Goal: Task Accomplishment & Management: Manage account settings

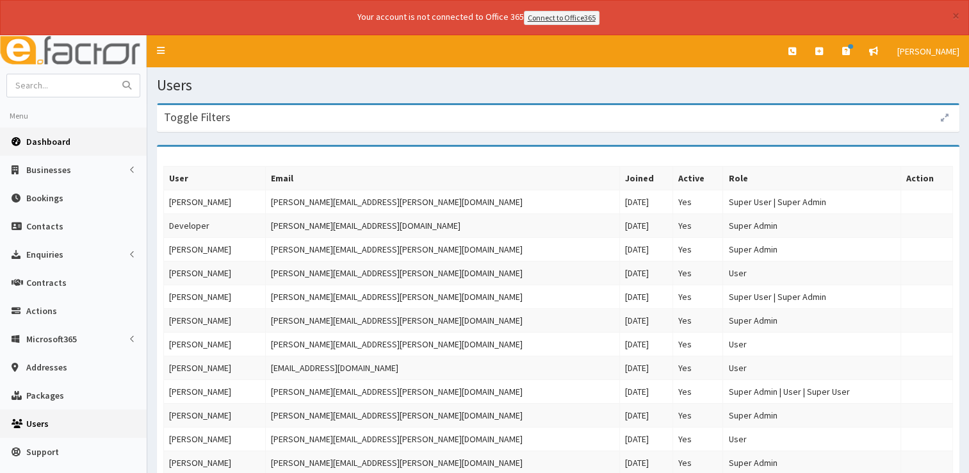
click at [56, 147] on link "Dashboard" at bounding box center [73, 141] width 147 height 28
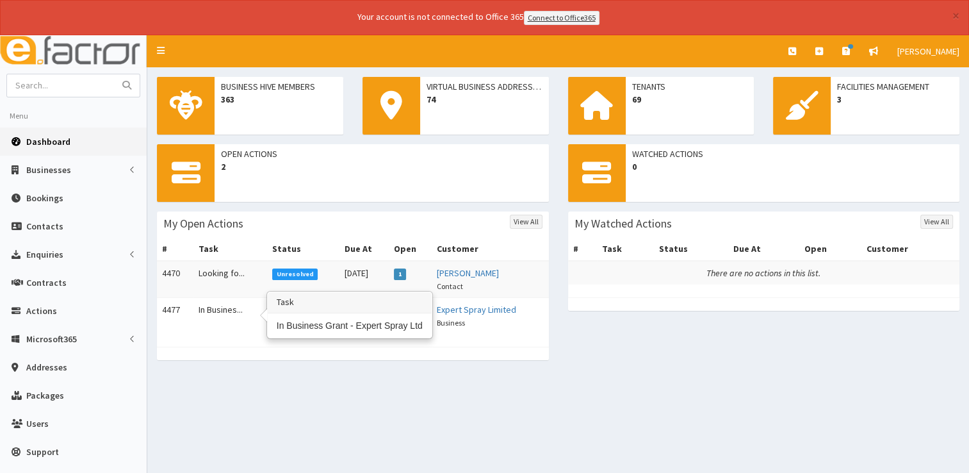
click at [223, 303] on td "In Busines..." at bounding box center [230, 315] width 74 height 37
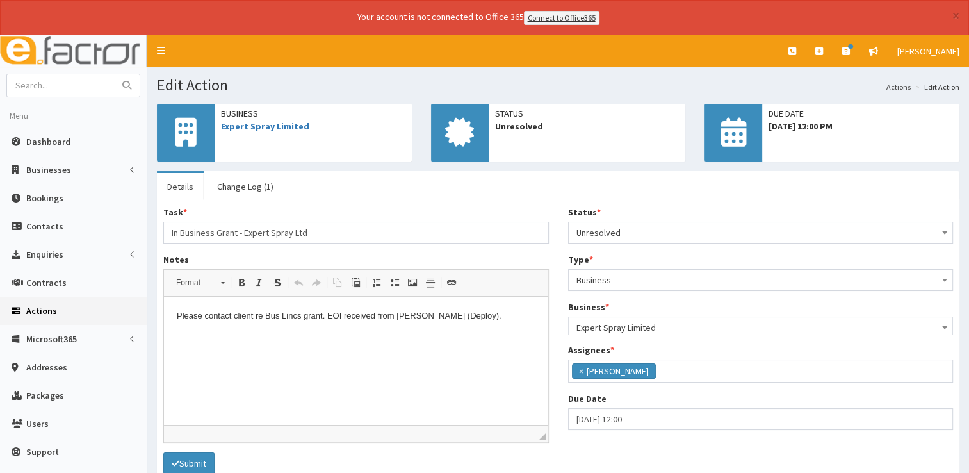
scroll to position [67, 0]
click at [58, 142] on span "Dashboard" at bounding box center [48, 142] width 44 height 12
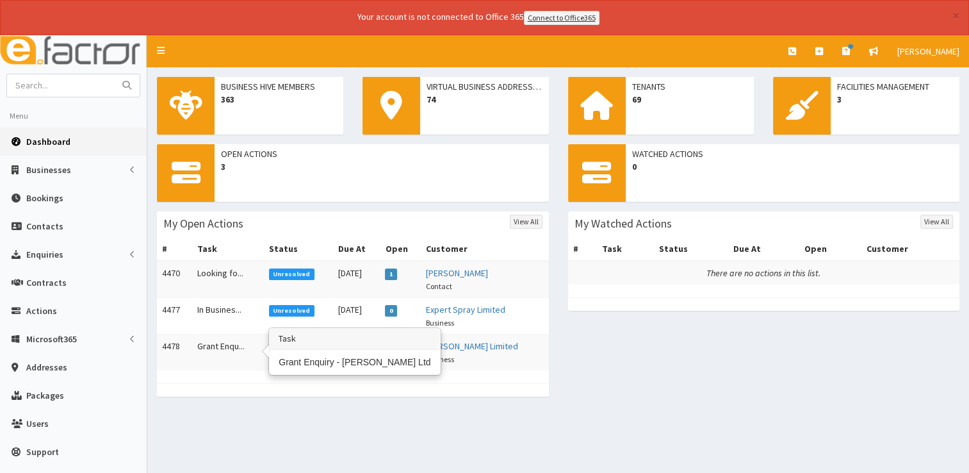
click at [225, 339] on td "Grant Enqu..." at bounding box center [228, 352] width 72 height 37
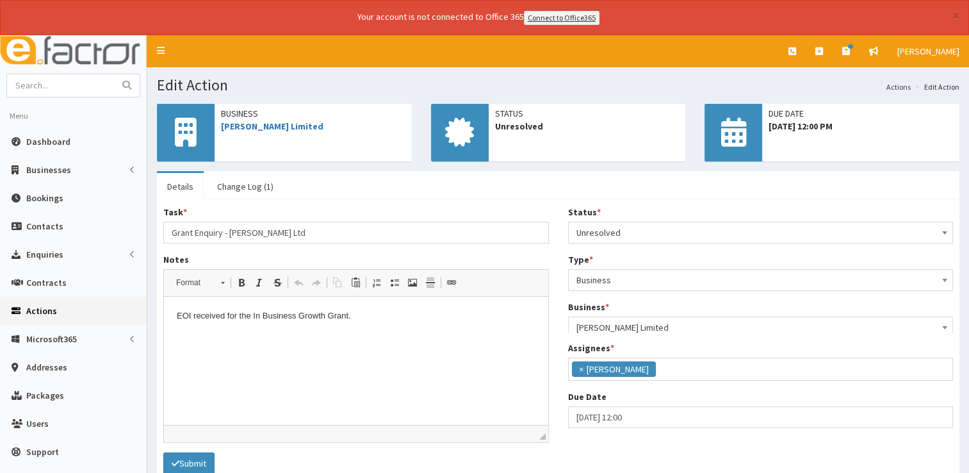
scroll to position [67, 0]
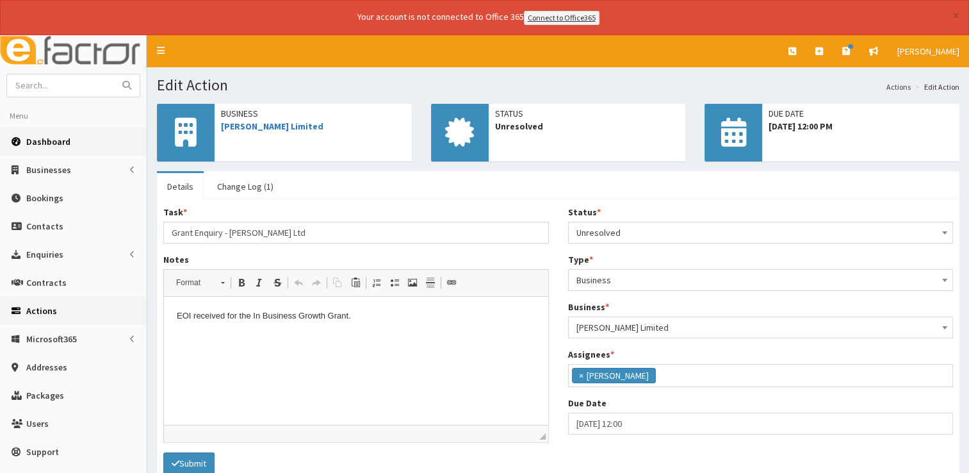
click at [60, 142] on span "Dashboard" at bounding box center [48, 142] width 44 height 12
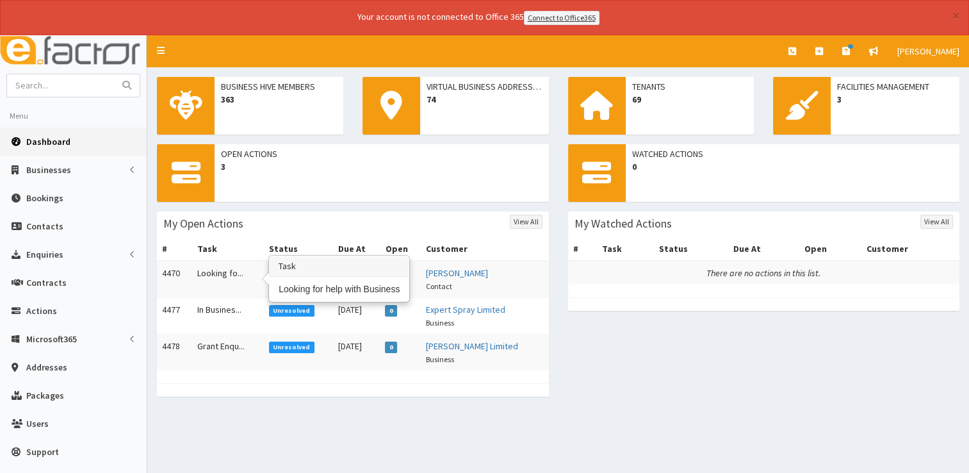
click at [204, 268] on td "Looking fo..." at bounding box center [228, 279] width 72 height 37
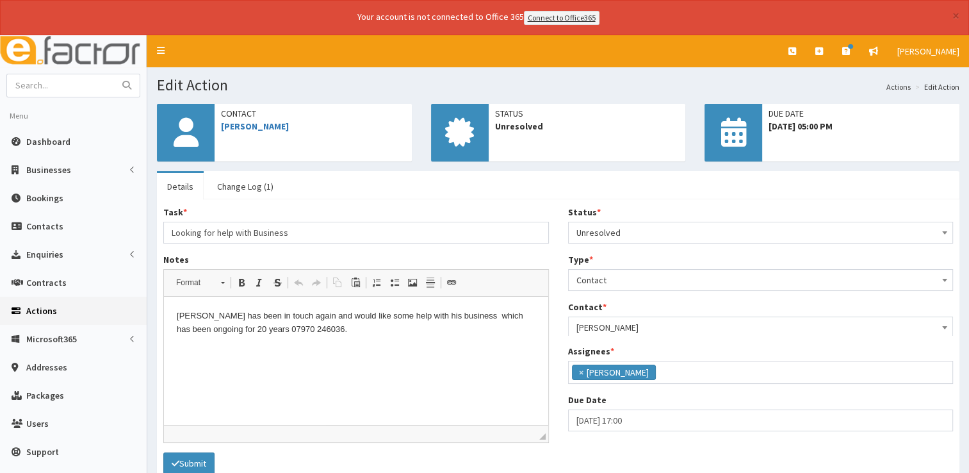
scroll to position [67, 0]
click at [358, 343] on html "Mike has been in touch again and would like some help with his business which h…" at bounding box center [356, 323] width 384 height 53
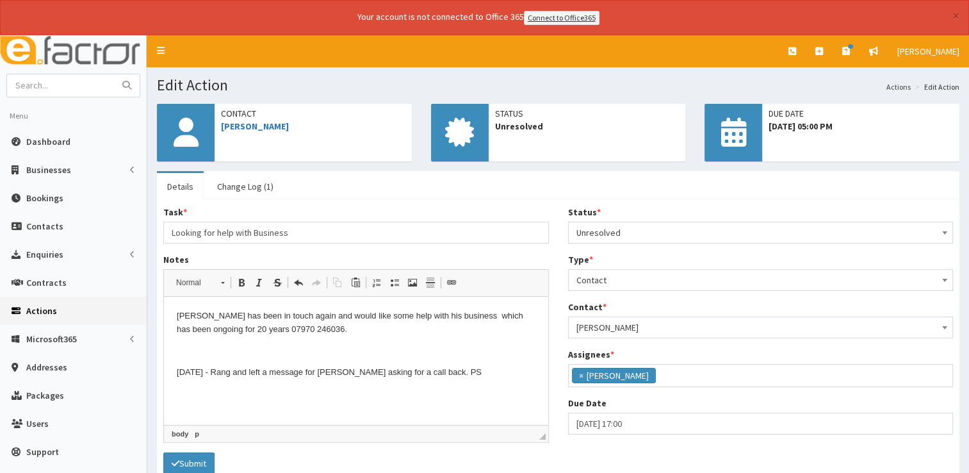
click at [661, 234] on span "Unresolved" at bounding box center [760, 233] width 369 height 18
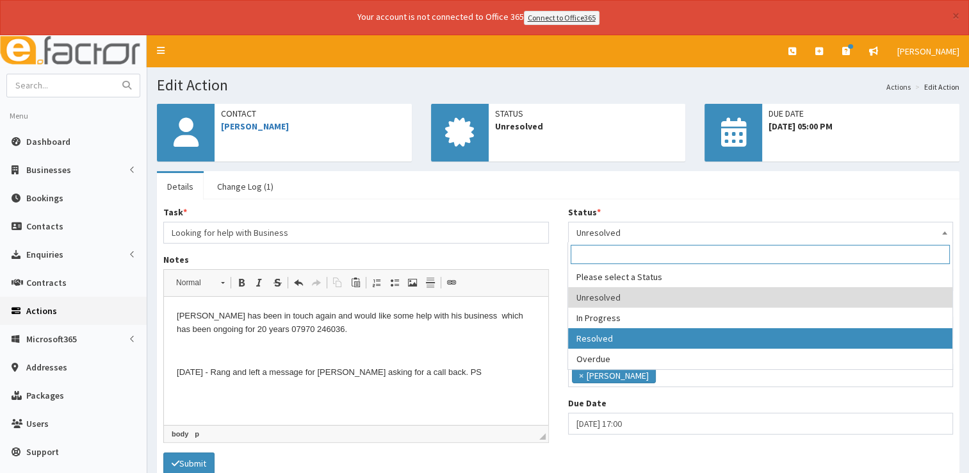
select select "3"
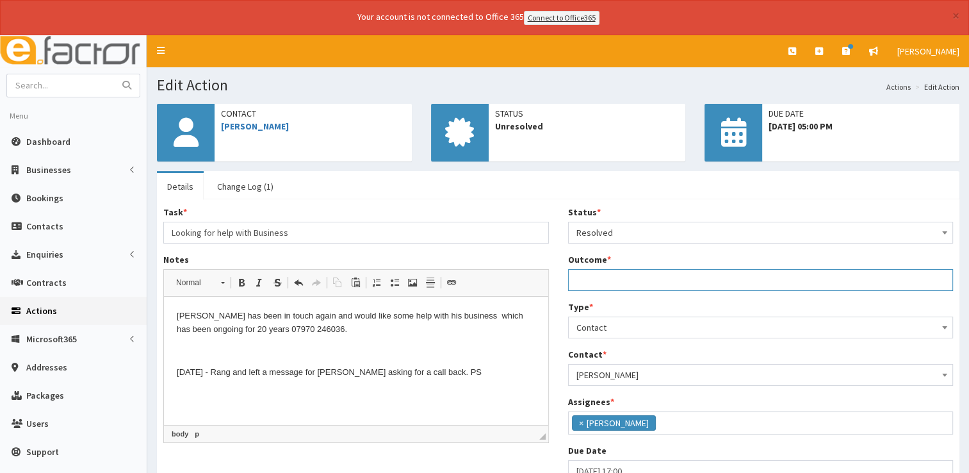
click at [609, 281] on input "Outcome *" at bounding box center [761, 280] width 386 height 22
type input "See notes."
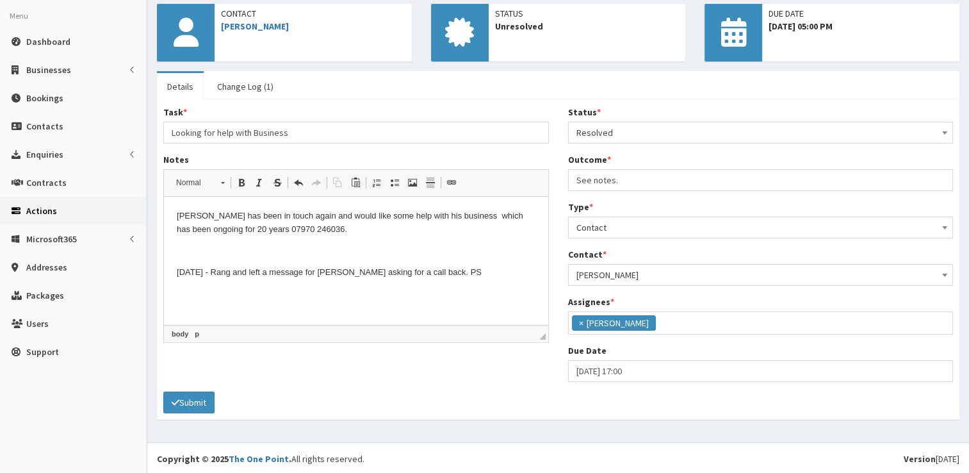
click at [614, 137] on span "Resolved" at bounding box center [760, 133] width 369 height 18
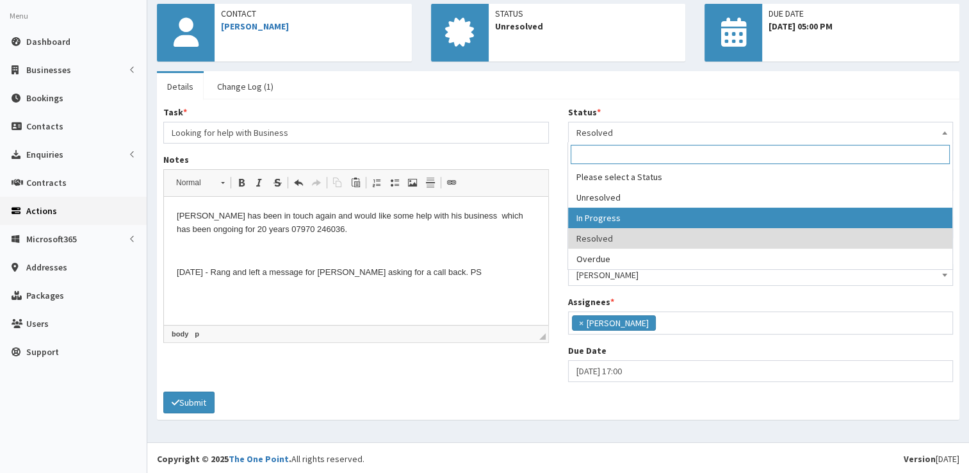
select select "2"
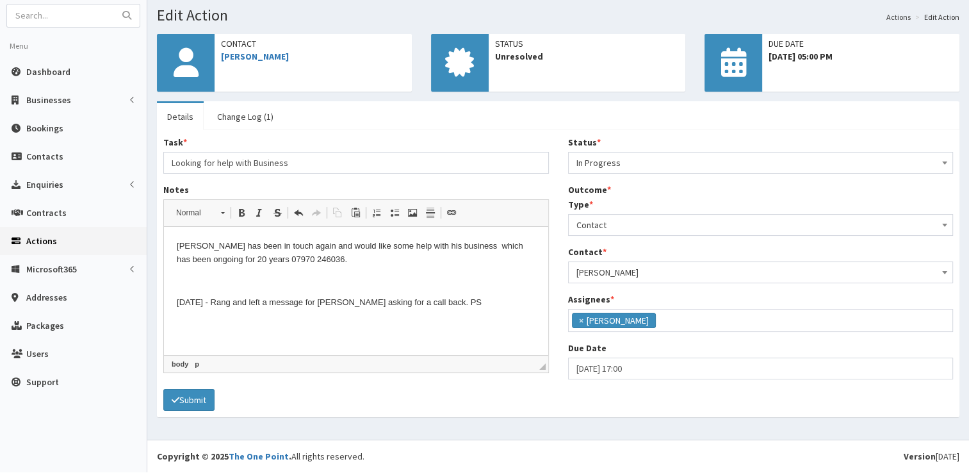
scroll to position [61, 0]
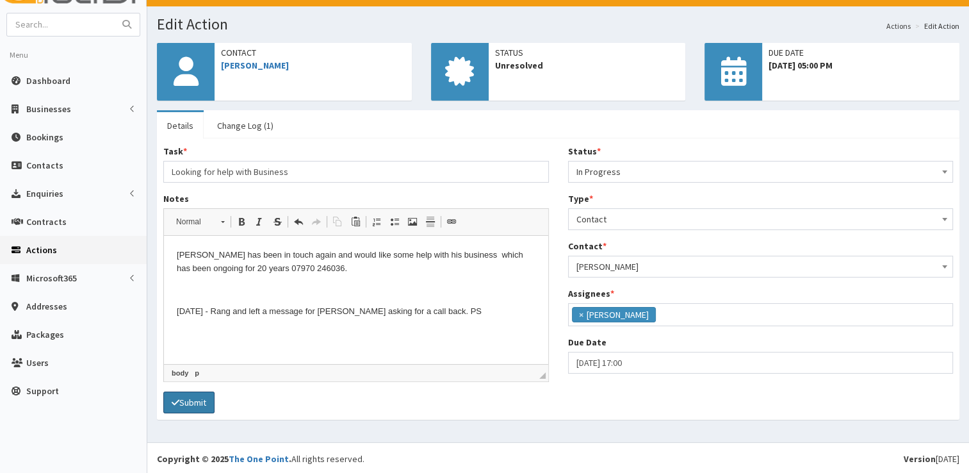
click at [200, 395] on button "Submit" at bounding box center [188, 402] width 51 height 22
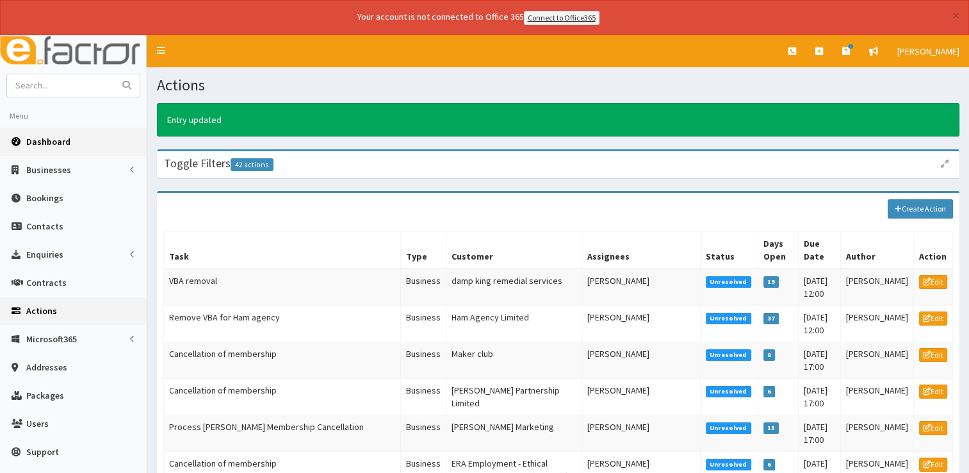
click at [46, 136] on span "Dashboard" at bounding box center [48, 142] width 44 height 12
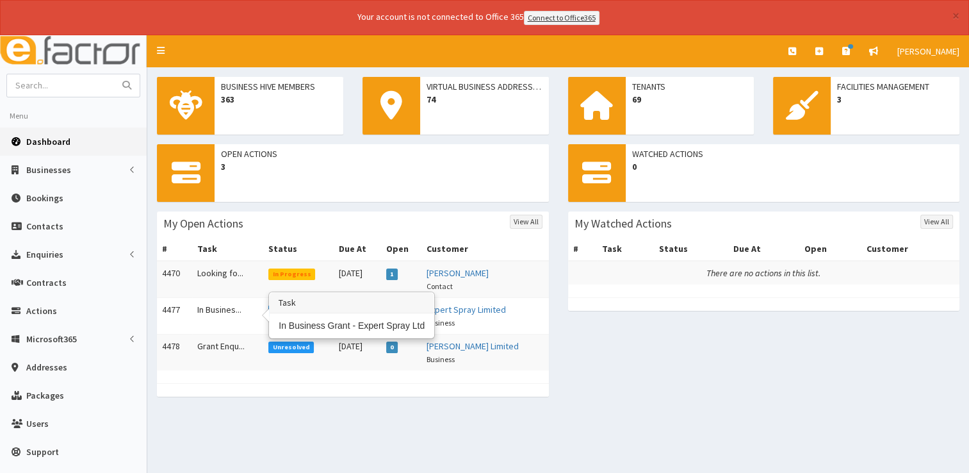
click at [225, 307] on td "In Busines..." at bounding box center [228, 315] width 72 height 37
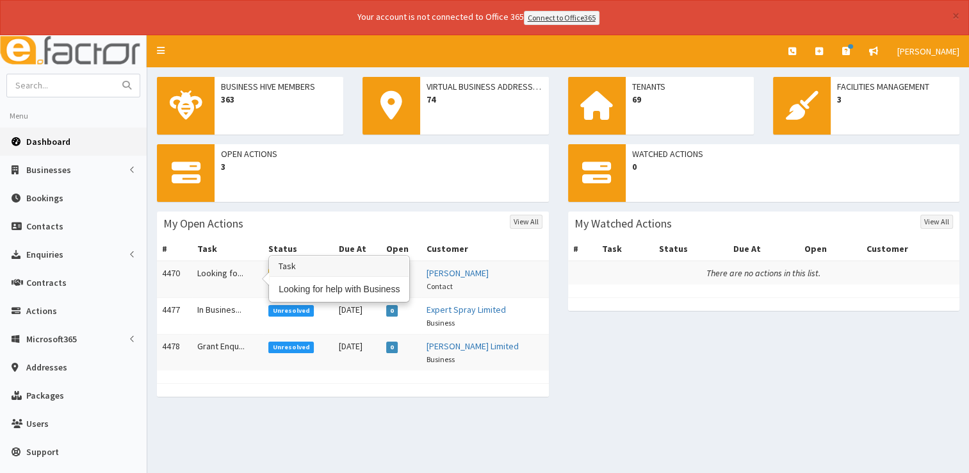
click at [221, 273] on td "Looking fo..." at bounding box center [228, 279] width 72 height 37
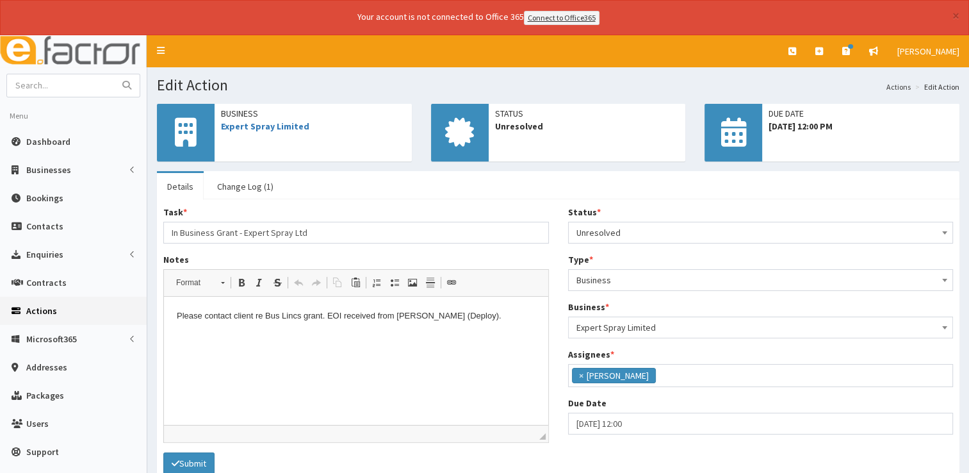
scroll to position [67, 0]
click at [269, 122] on link "Expert Spray Limited" at bounding box center [265, 126] width 88 height 12
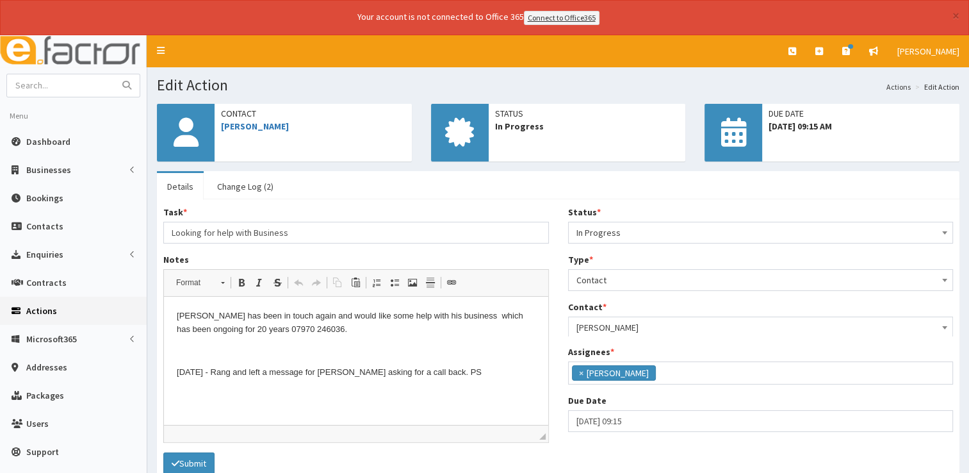
scroll to position [67, 0]
click at [485, 370] on p "21/08/2025 - Rang and left a message for Mike asking for a call back. PS" at bounding box center [356, 372] width 359 height 13
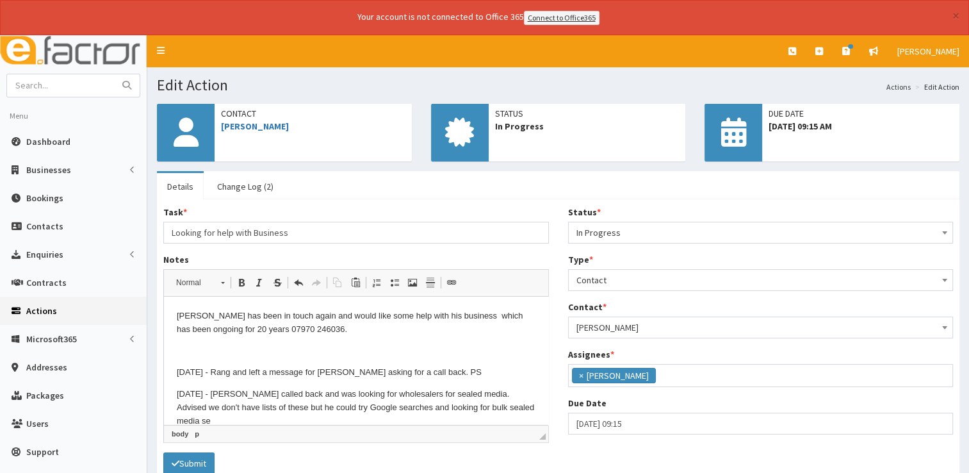
scroll to position [1, 0]
click at [653, 229] on span "In Progress" at bounding box center [760, 233] width 369 height 18
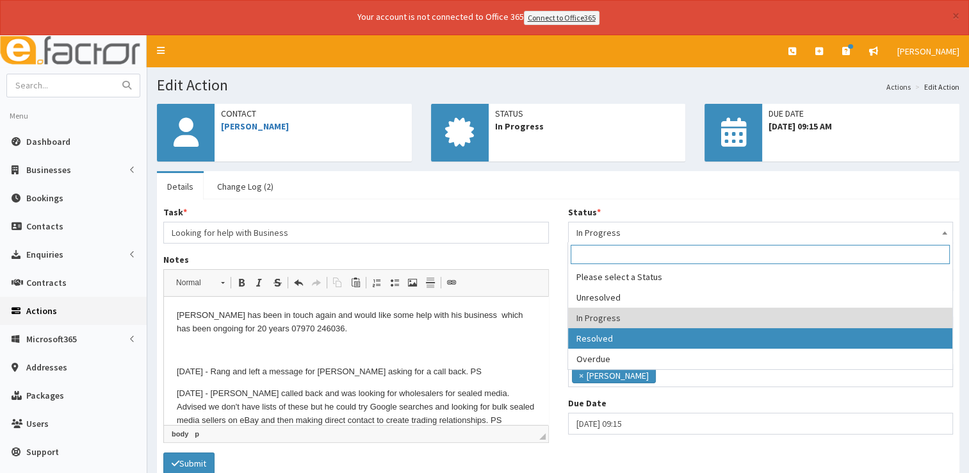
select select "3"
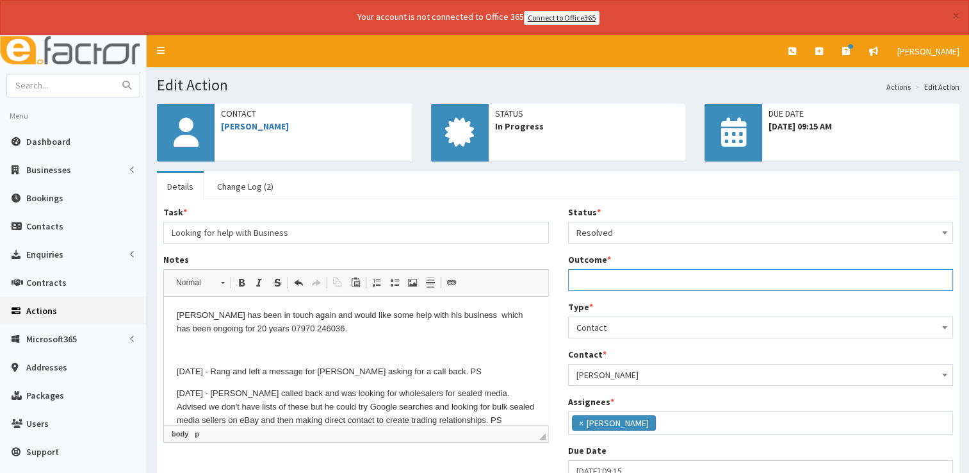
click at [614, 281] on input "Outcome *" at bounding box center [761, 280] width 386 height 22
type input "See notes"
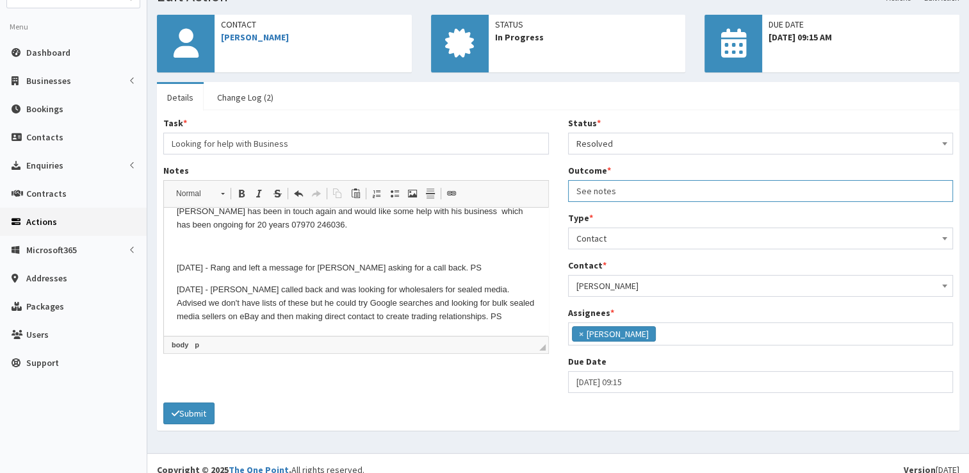
scroll to position [100, 0]
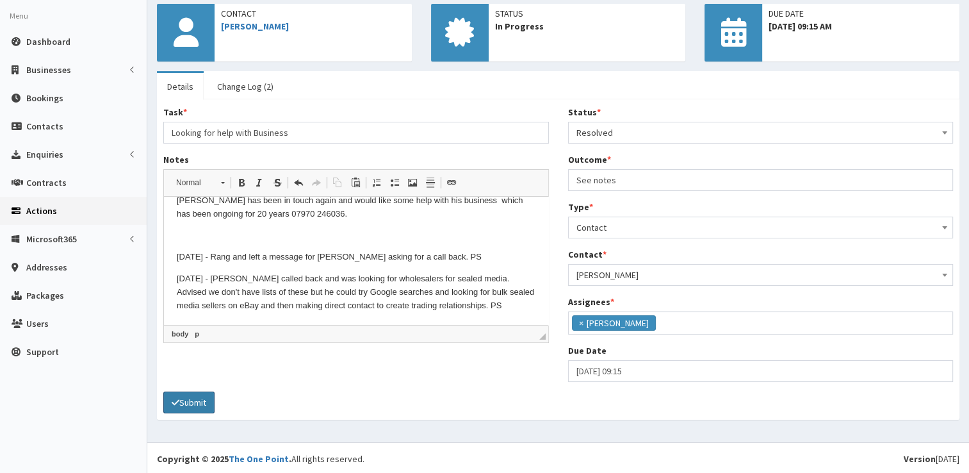
click at [192, 391] on button "Submit" at bounding box center [188, 402] width 51 height 22
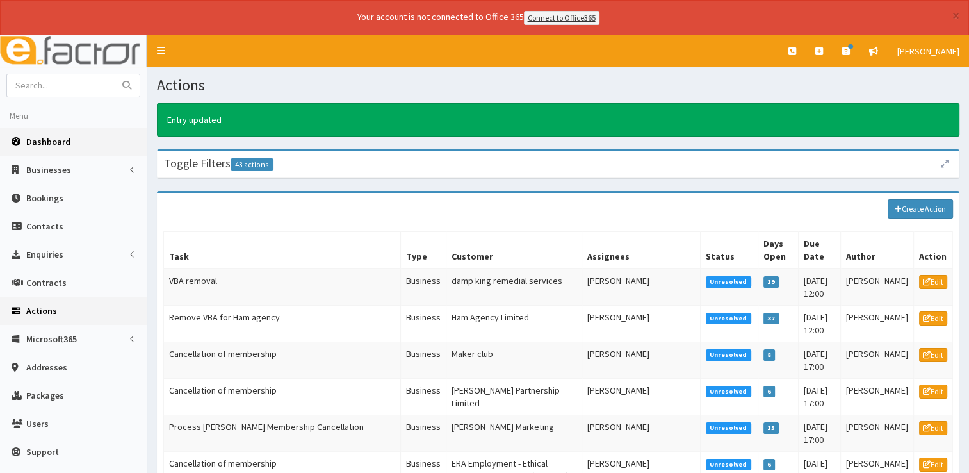
click at [45, 140] on span "Dashboard" at bounding box center [48, 142] width 44 height 12
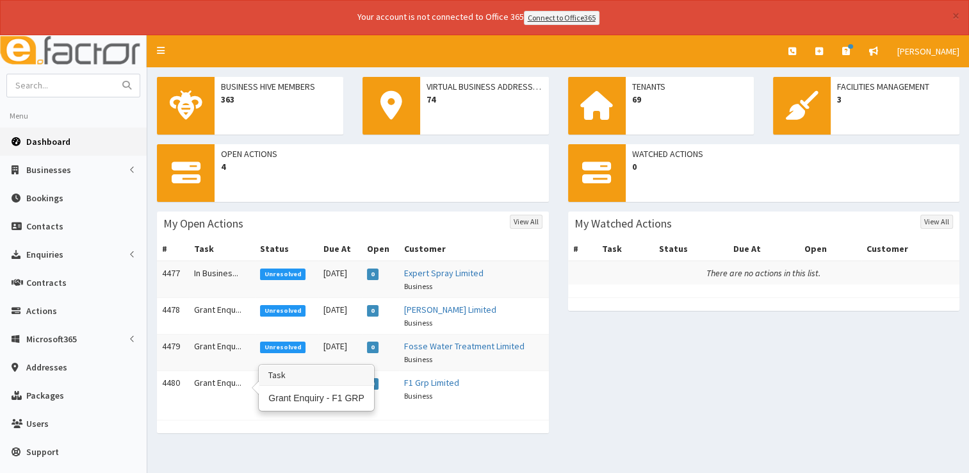
click at [209, 374] on td "Grant Enqu..." at bounding box center [222, 388] width 66 height 37
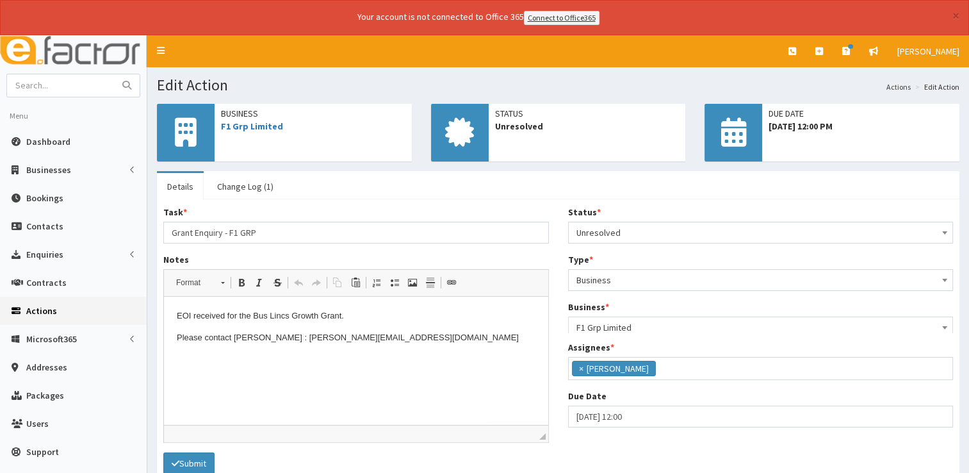
scroll to position [67, 0]
click at [245, 121] on link "F1 Grp Limited" at bounding box center [252, 126] width 62 height 12
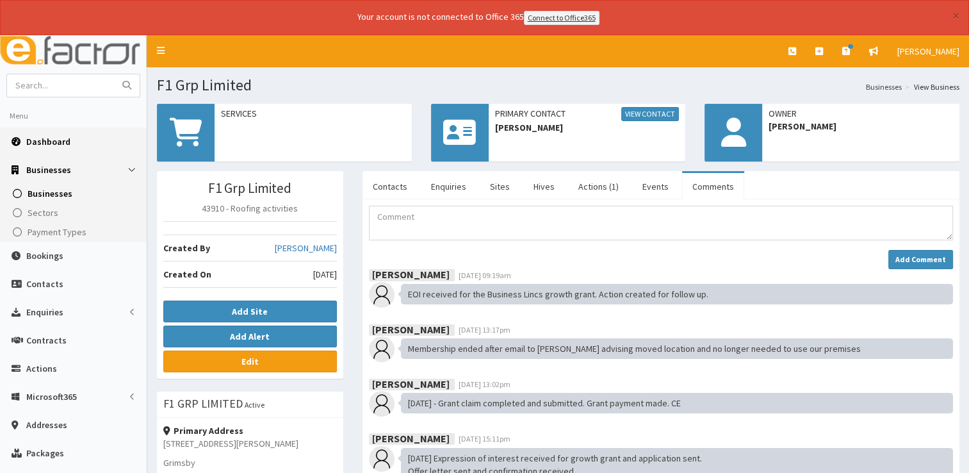
click at [44, 138] on span "Dashboard" at bounding box center [48, 142] width 44 height 12
